Goal: Check status: Check status

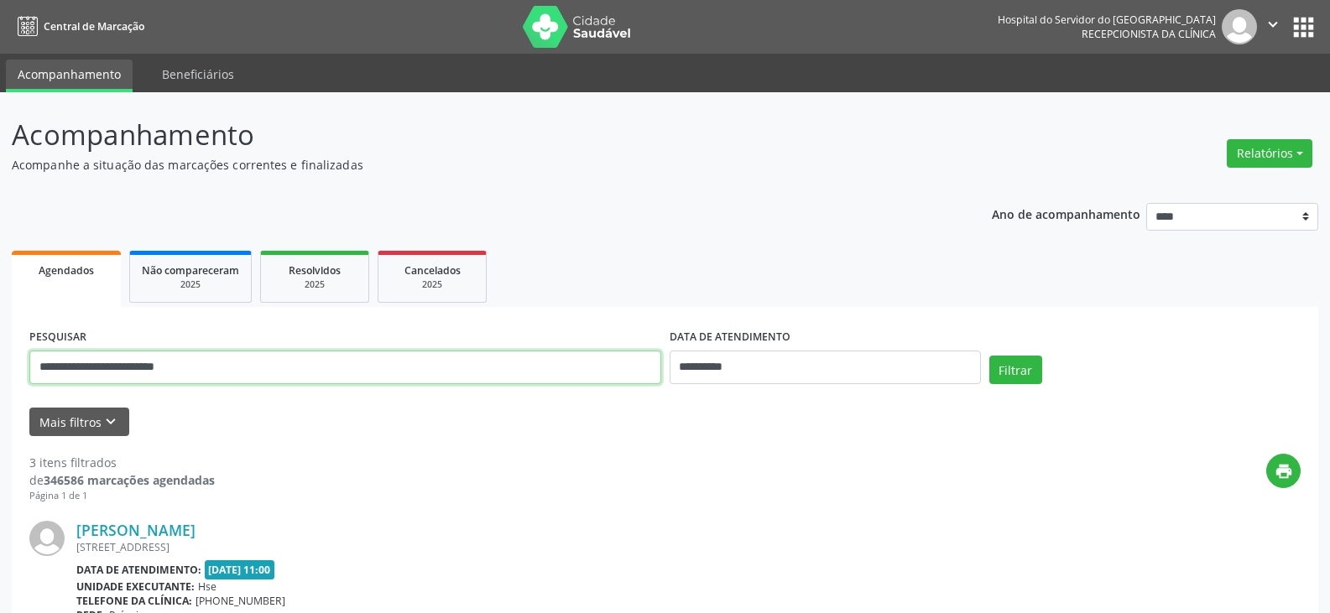
click at [280, 370] on input "**********" at bounding box center [345, 368] width 632 height 34
paste input "text"
type input "**********"
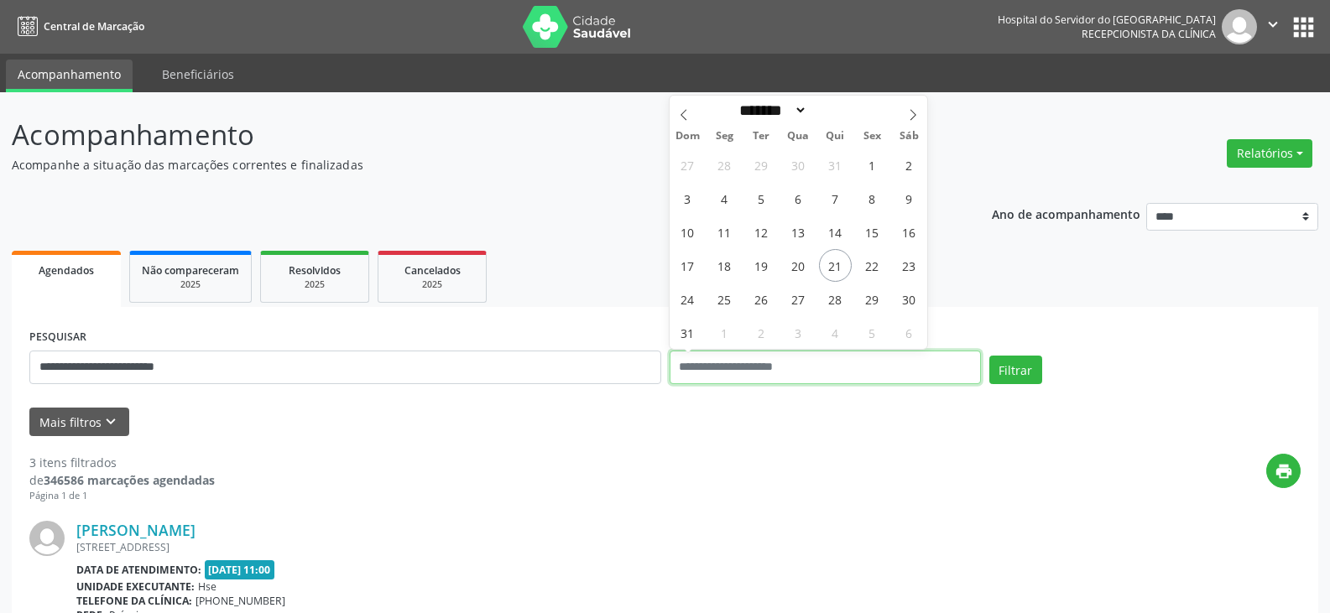
click at [989, 356] on button "Filtrar" at bounding box center [1015, 370] width 53 height 29
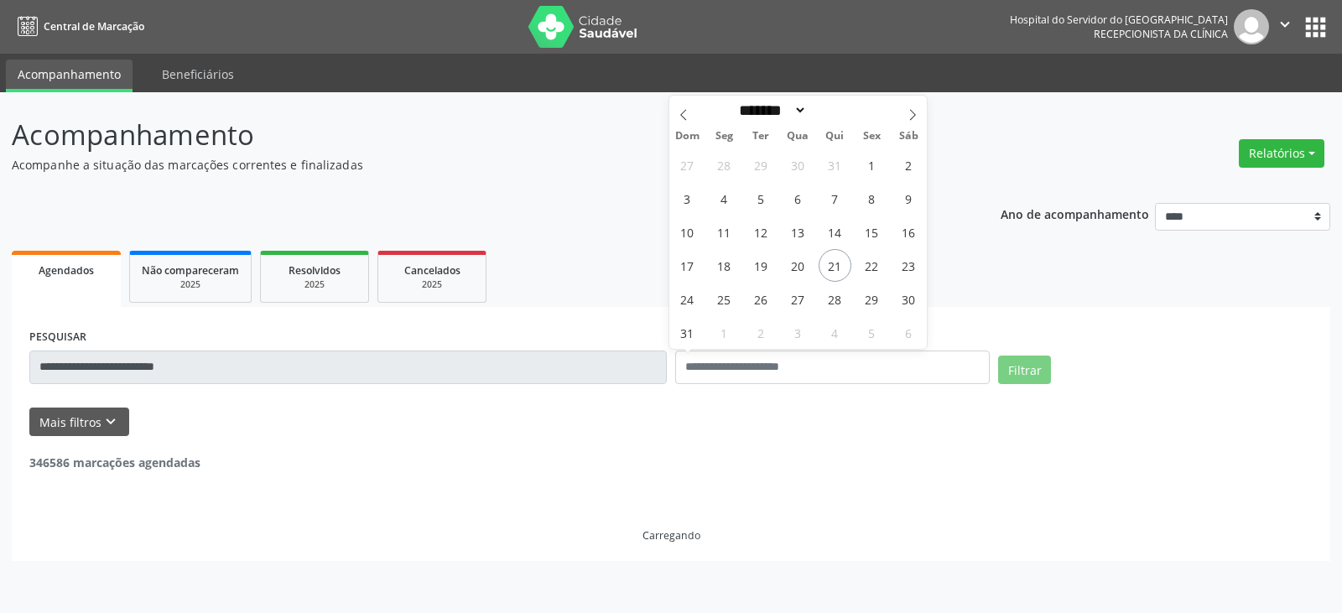
click at [354, 470] on div "346586 marcações agendadas" at bounding box center [671, 453] width 1284 height 35
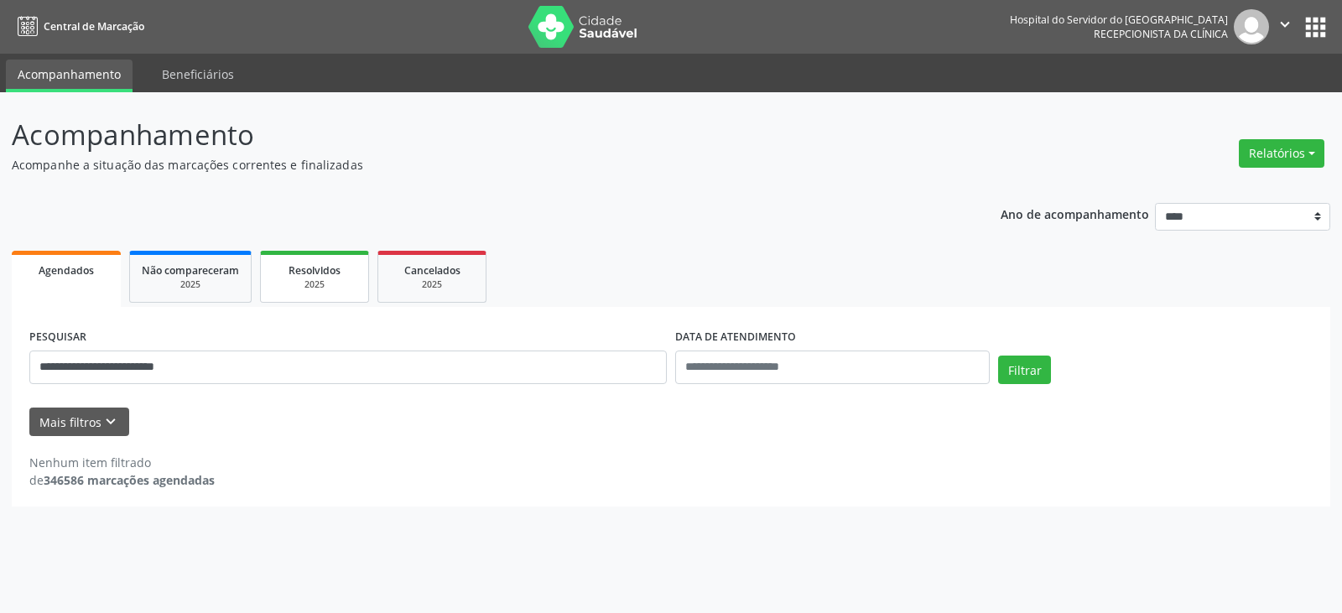
click at [315, 292] on link "Resolvidos 2025" at bounding box center [314, 277] width 109 height 52
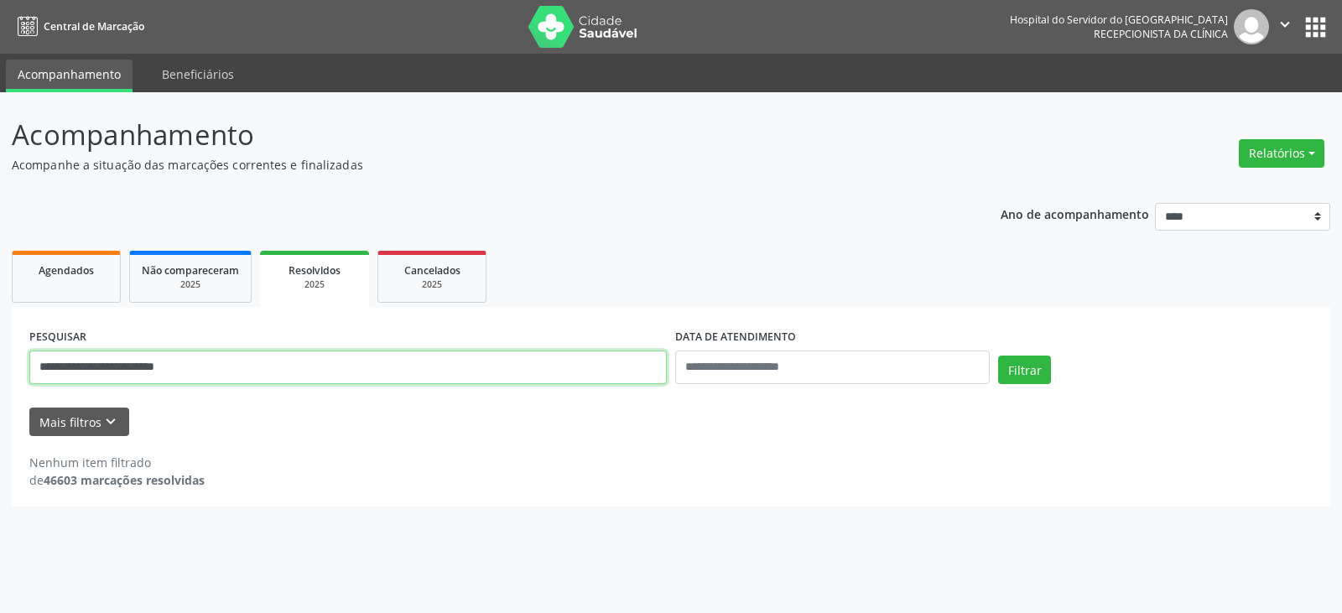
click at [266, 373] on input "**********" at bounding box center [348, 368] width 638 height 34
paste input "text"
type input "**********"
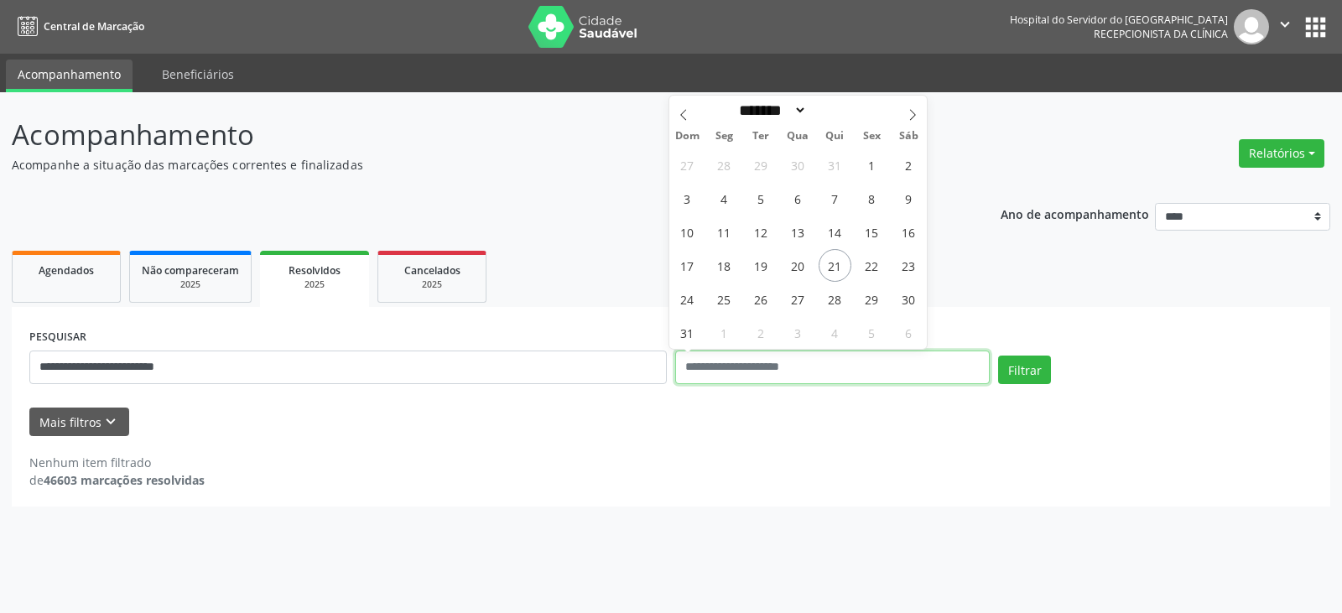
click at [998, 356] on button "Filtrar" at bounding box center [1024, 370] width 53 height 29
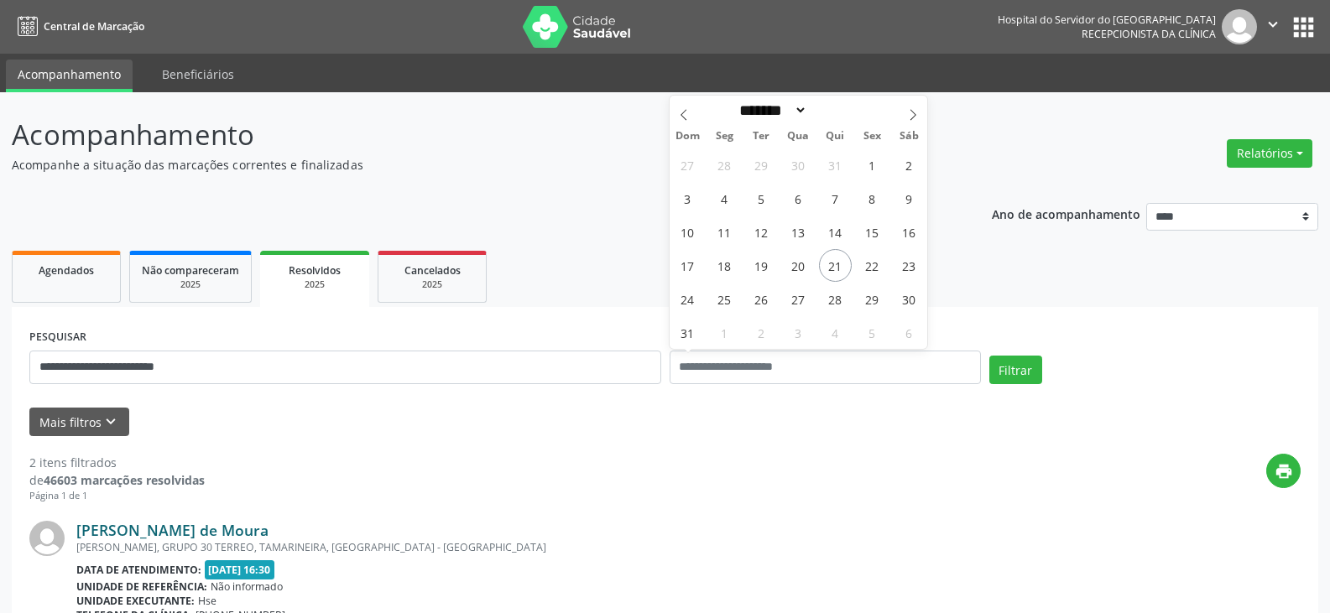
click at [256, 534] on link "[PERSON_NAME] de Moura" at bounding box center [172, 530] width 192 height 18
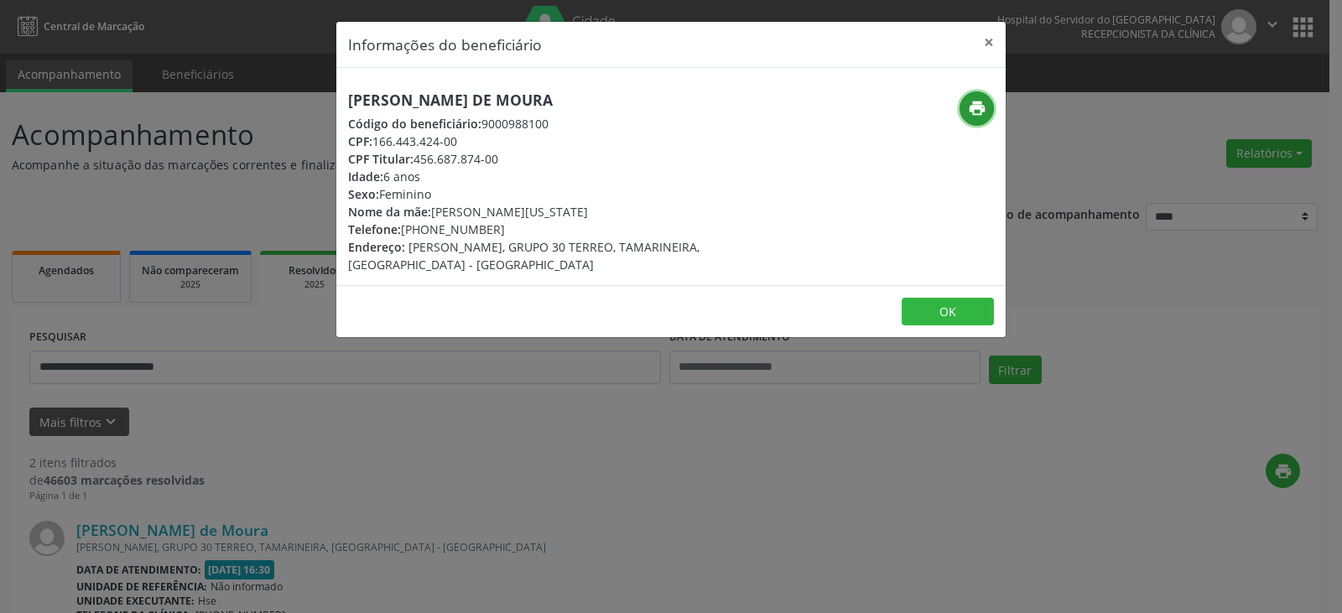
click at [966, 104] on button "print" at bounding box center [977, 108] width 34 height 34
drag, startPoint x: 435, startPoint y: 212, endPoint x: 550, endPoint y: 211, distance: 115.8
click at [544, 211] on div "Nome da mãe: [PERSON_NAME][US_STATE]" at bounding box center [559, 212] width 423 height 18
drag, startPoint x: 643, startPoint y: 219, endPoint x: 701, endPoint y: 190, distance: 64.9
click at [644, 219] on div "Nome da mãe: [PERSON_NAME][US_STATE]" at bounding box center [559, 212] width 423 height 18
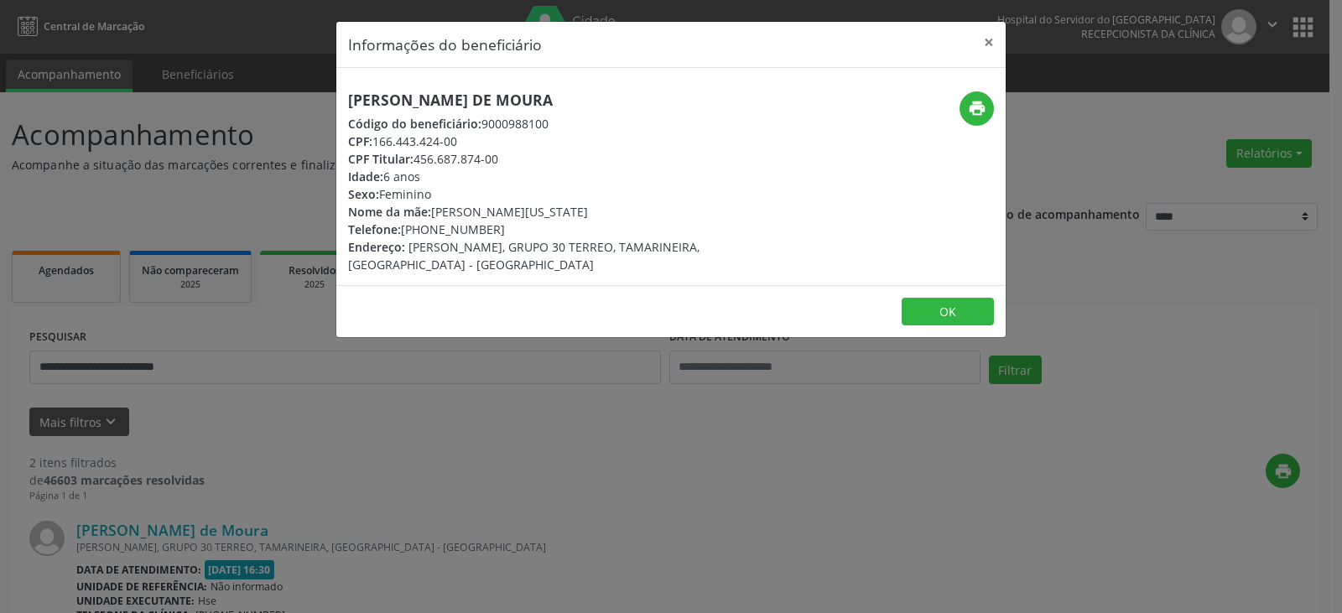
click at [490, 239] on span "[PERSON_NAME], GRUPO 30 TERREO, TAMARINEIRA, [GEOGRAPHIC_DATA] - [GEOGRAPHIC_DA…" at bounding box center [524, 256] width 352 height 34
drag, startPoint x: 493, startPoint y: 228, endPoint x: 429, endPoint y: 222, distance: 64.9
click at [429, 222] on div "Telefone: [PHONE_NUMBER]" at bounding box center [559, 230] width 423 height 18
copy div "98626-6229"
click at [499, 229] on div "Telefone: [PHONE_NUMBER]" at bounding box center [559, 230] width 423 height 18
